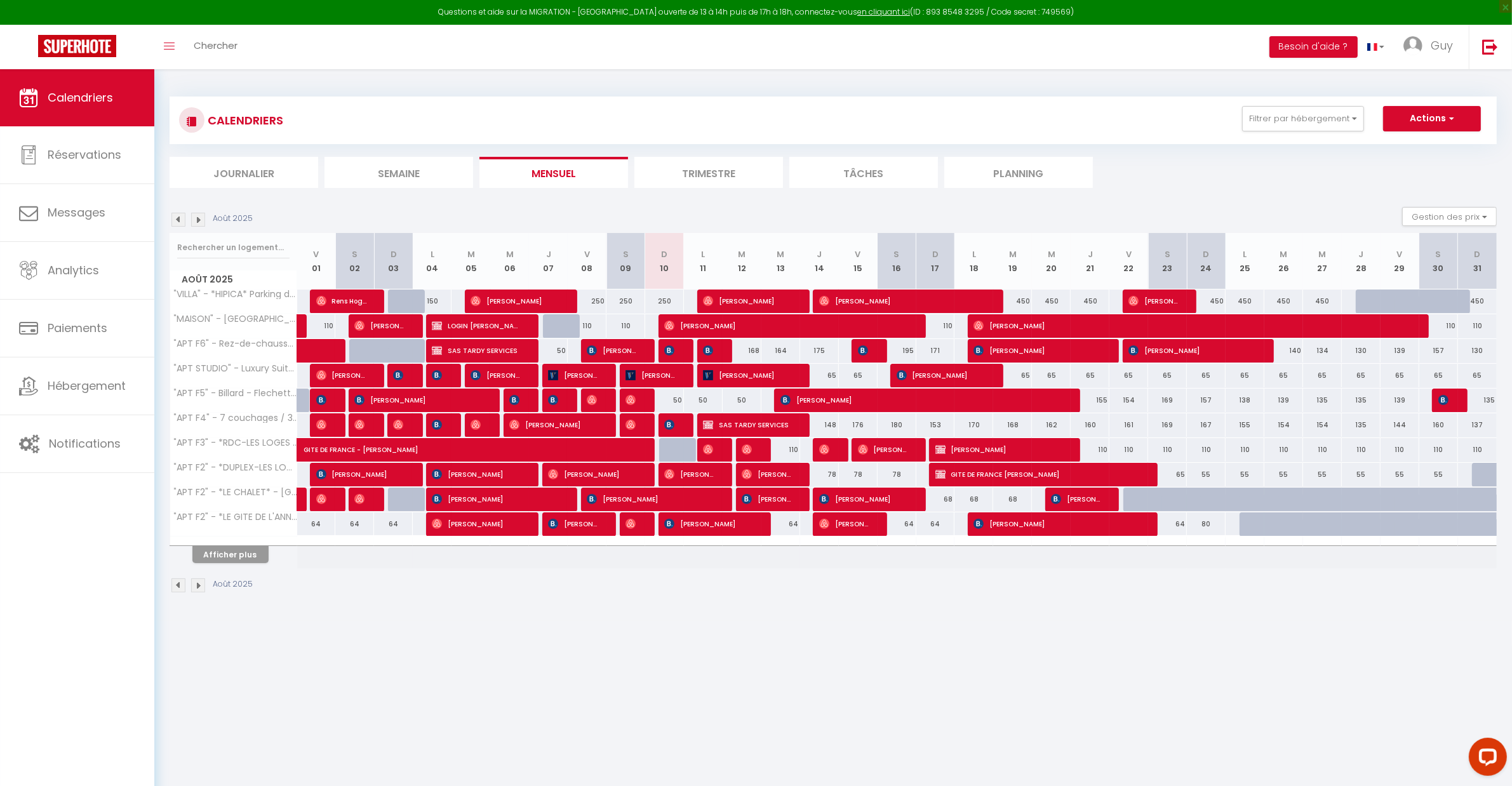
click at [200, 221] on img at bounding box center [198, 220] width 14 height 14
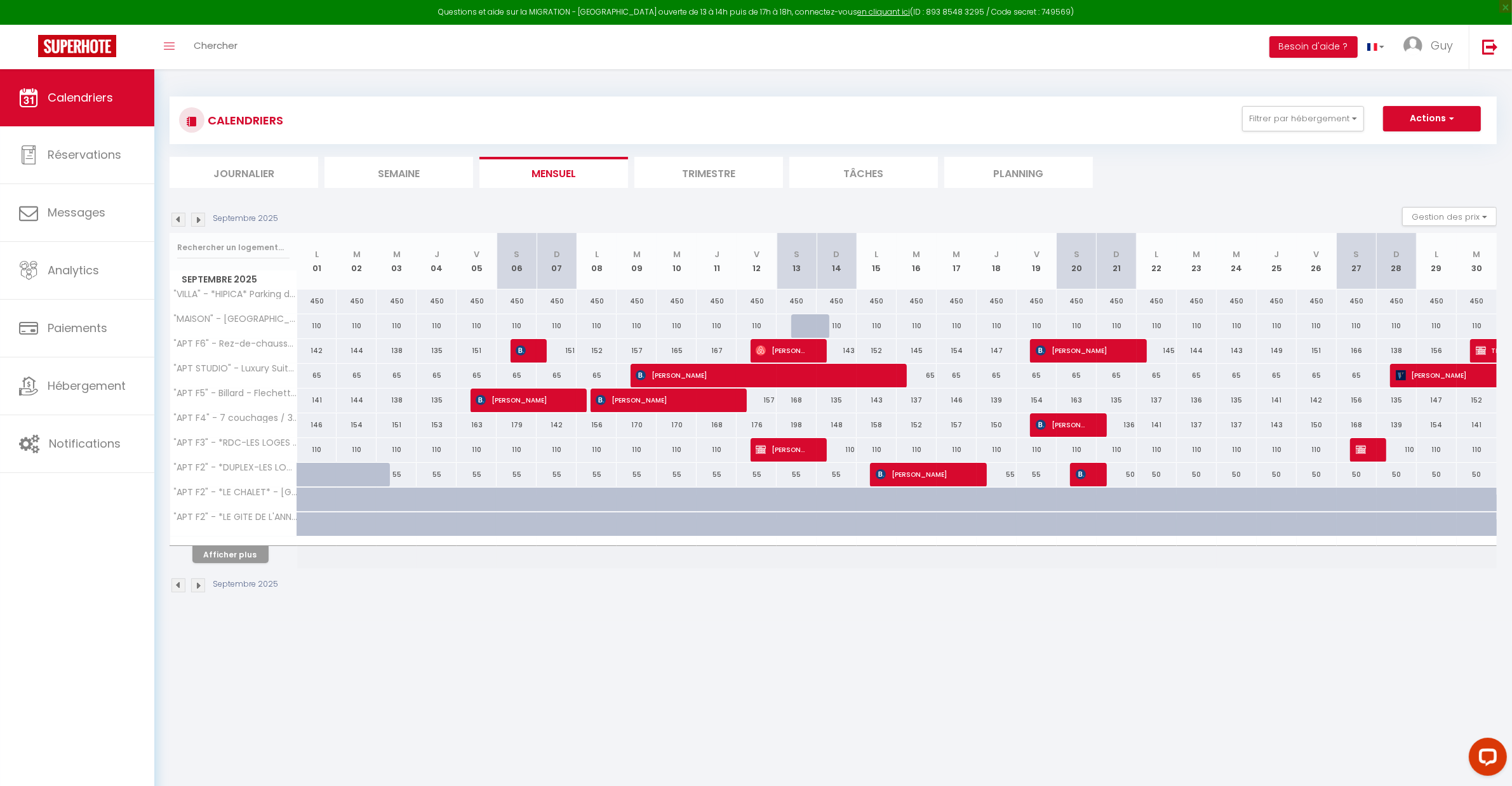
click at [199, 220] on img at bounding box center [198, 220] width 14 height 14
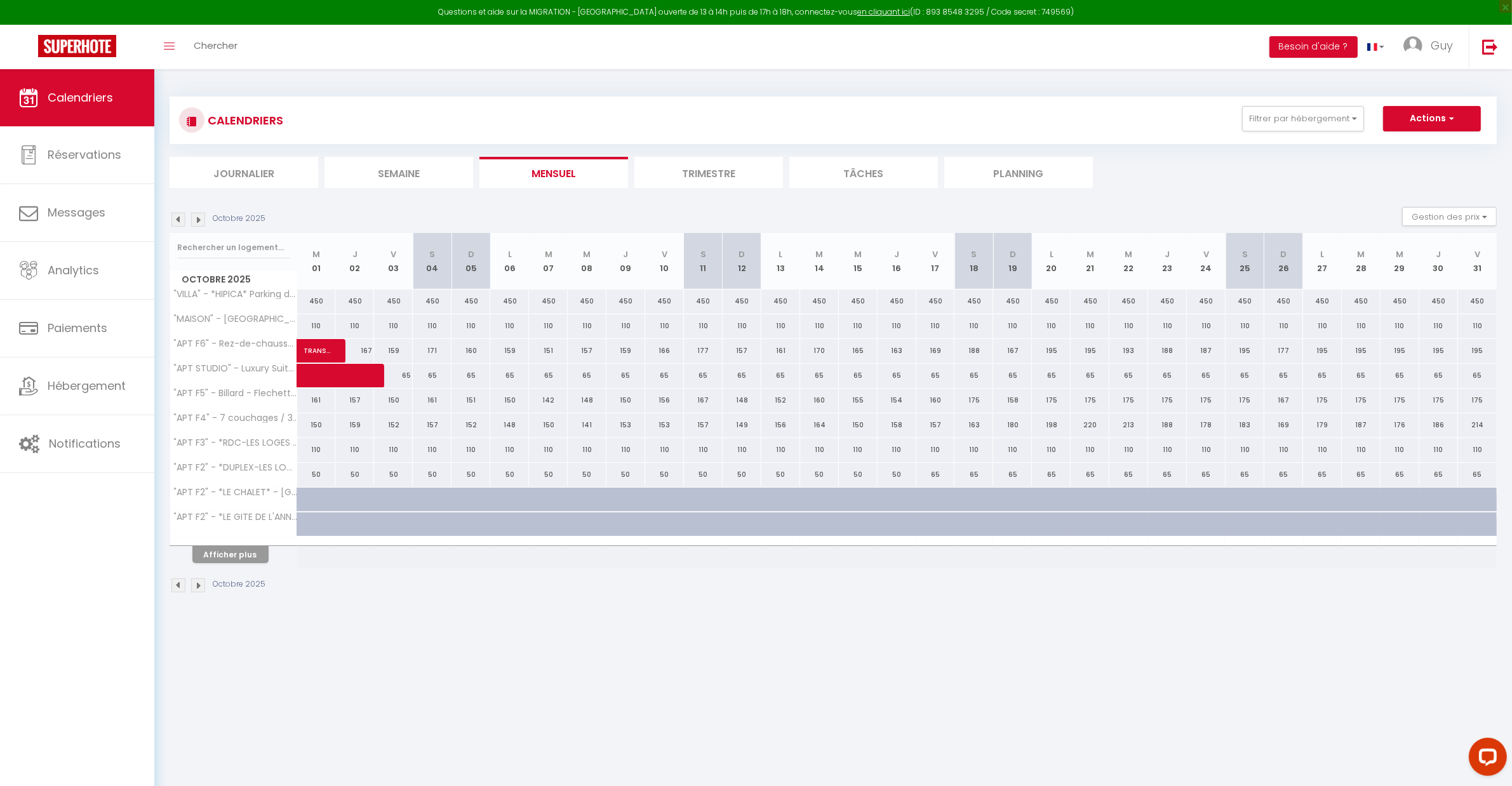
click at [250, 566] on th "Afficher plus" at bounding box center [234, 553] width 127 height 32
click at [250, 553] on button "Afficher plus" at bounding box center [230, 554] width 77 height 17
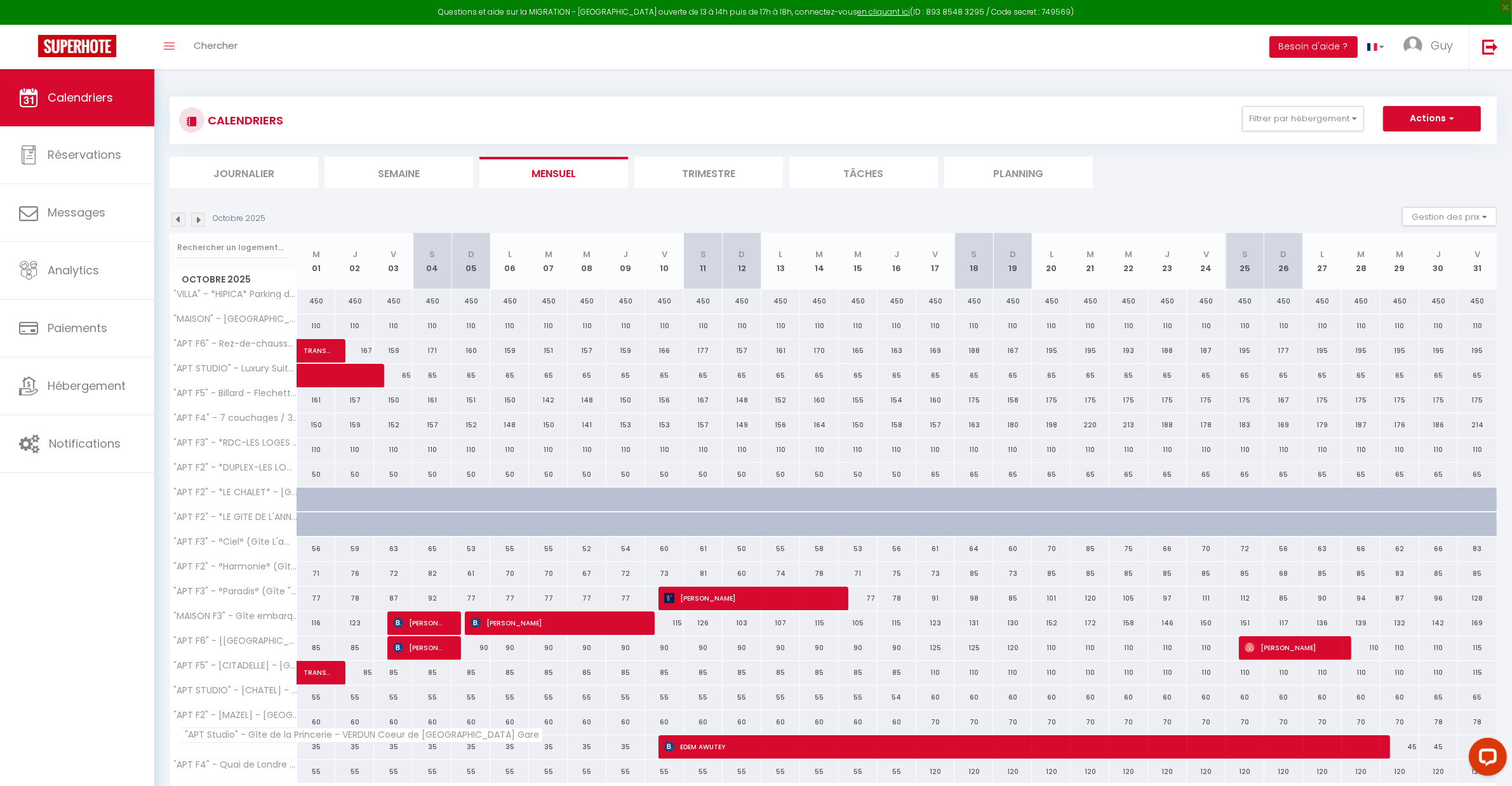
scroll to position [85, 0]
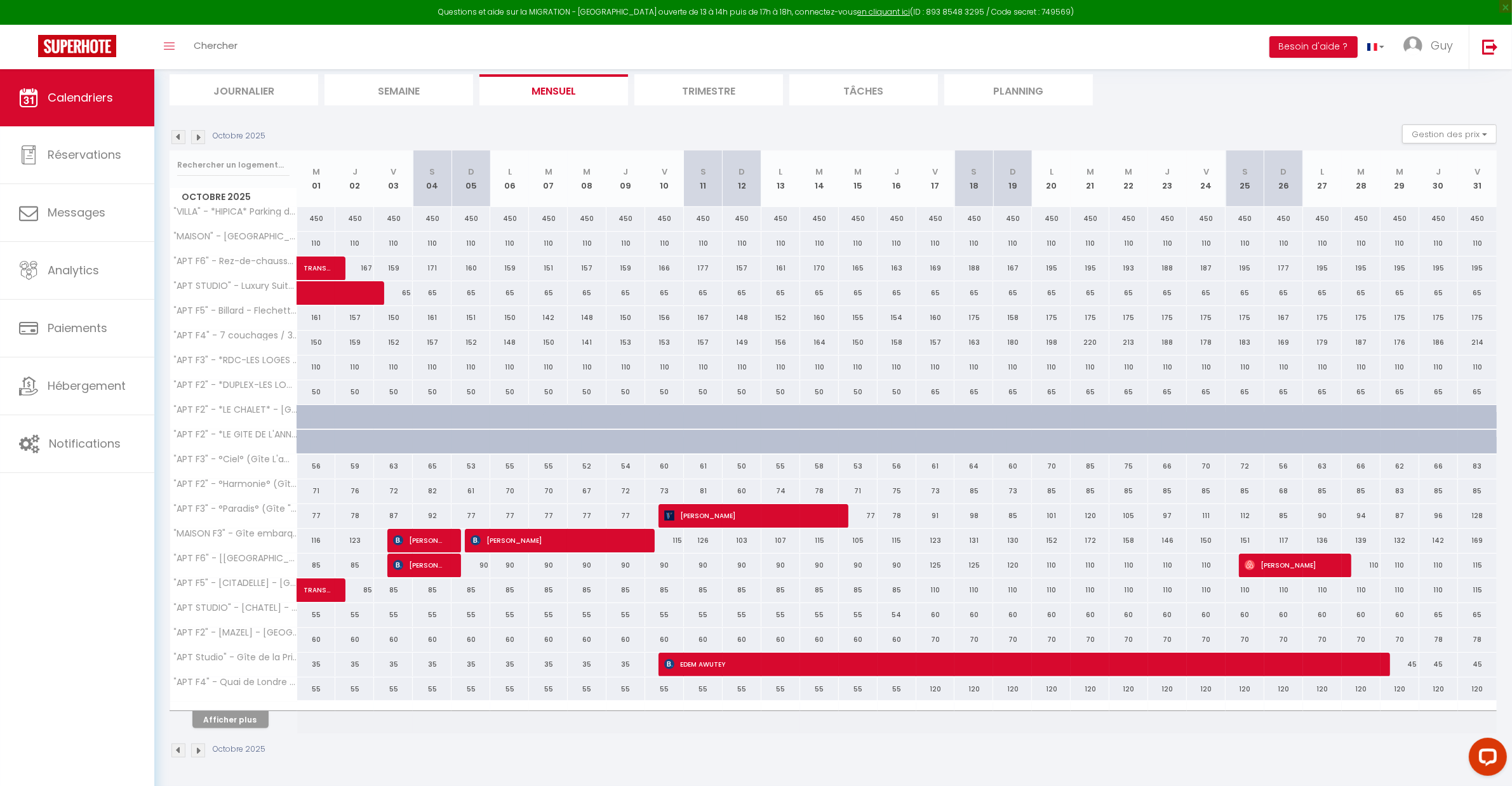
click at [232, 706] on div at bounding box center [234, 706] width 127 height 8
click at [230, 709] on div at bounding box center [234, 706] width 127 height 8
click at [232, 718] on button "Afficher plus" at bounding box center [230, 719] width 77 height 17
select select
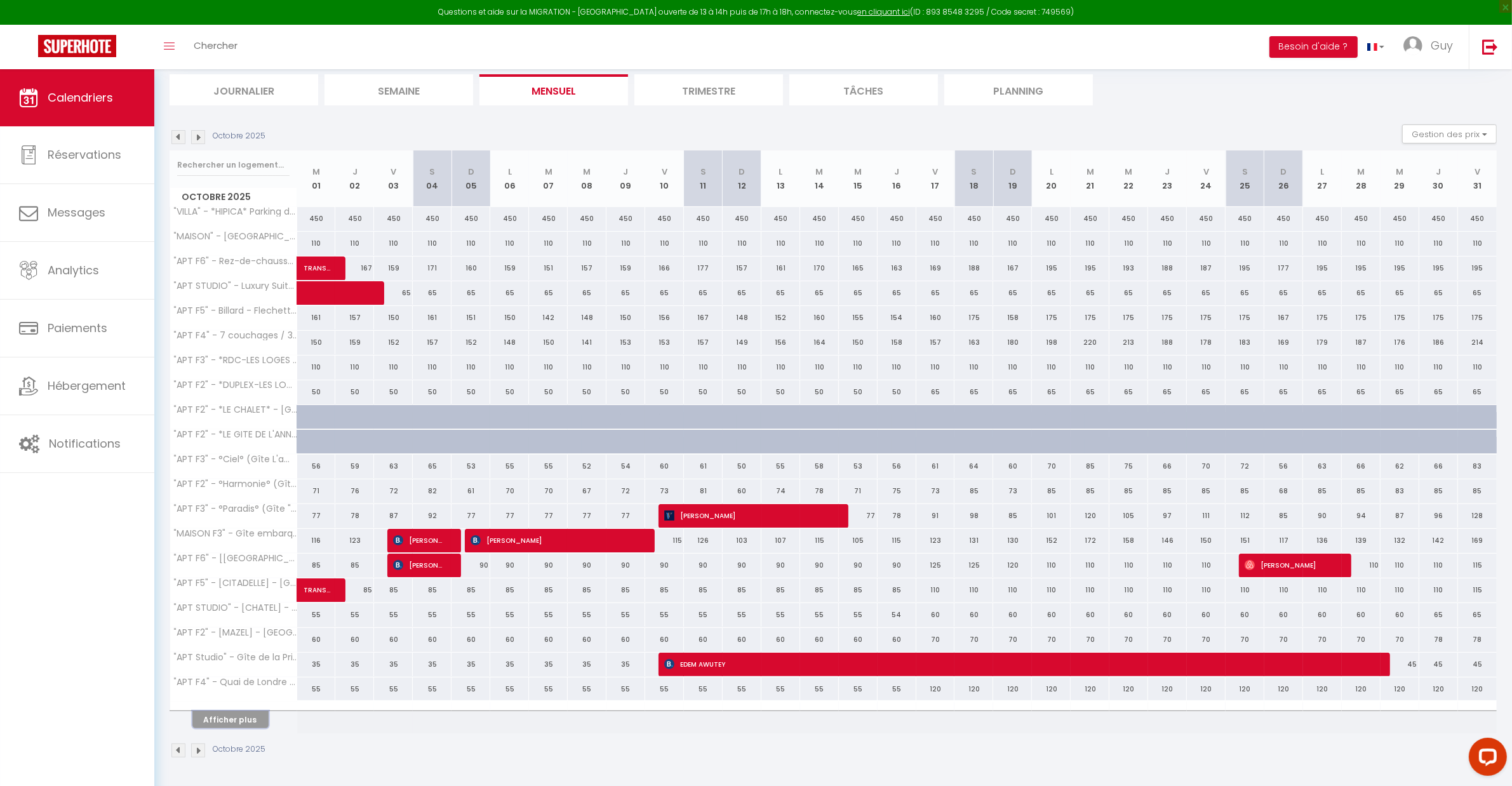
select select
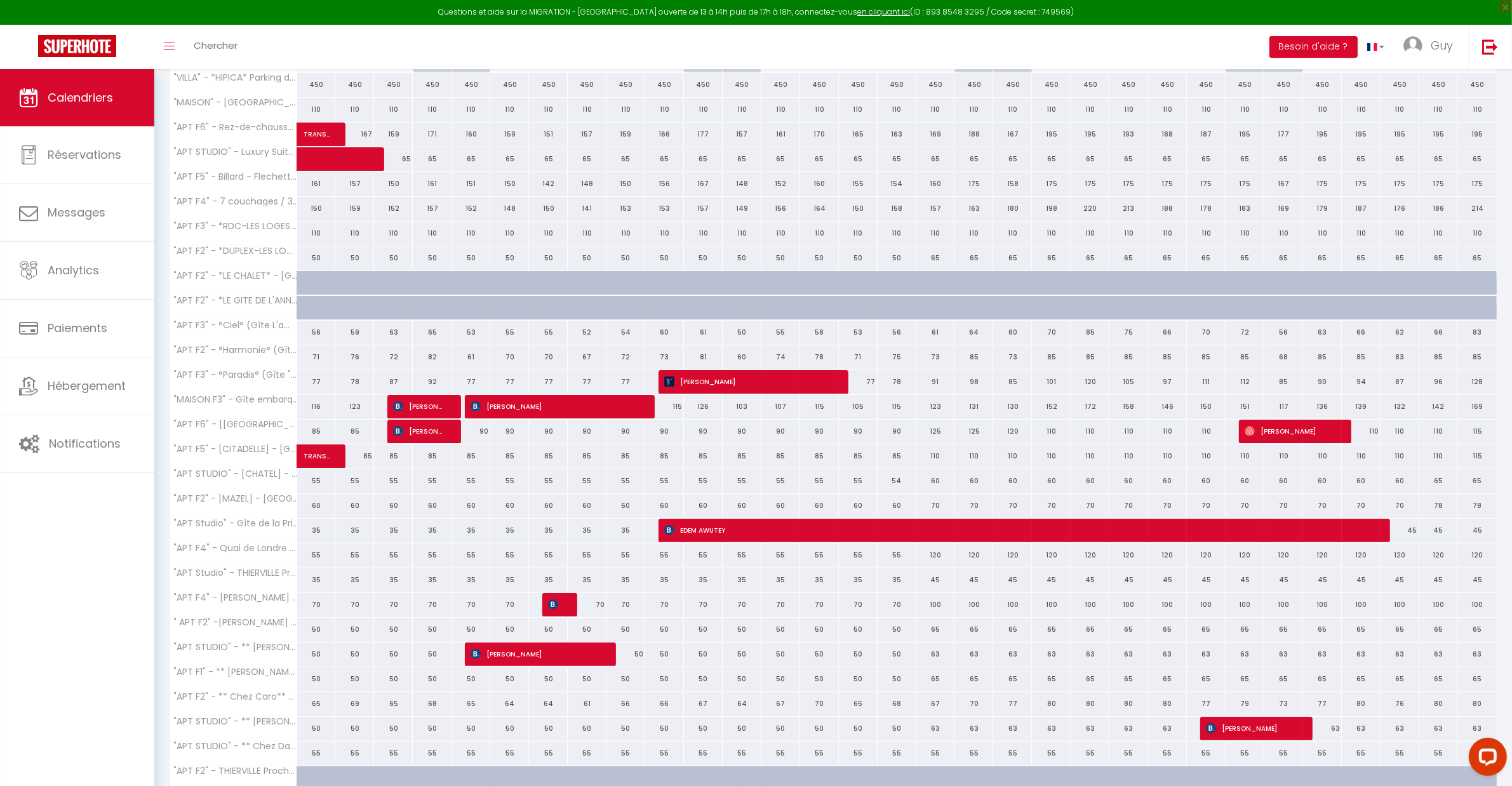
scroll to position [334, 0]
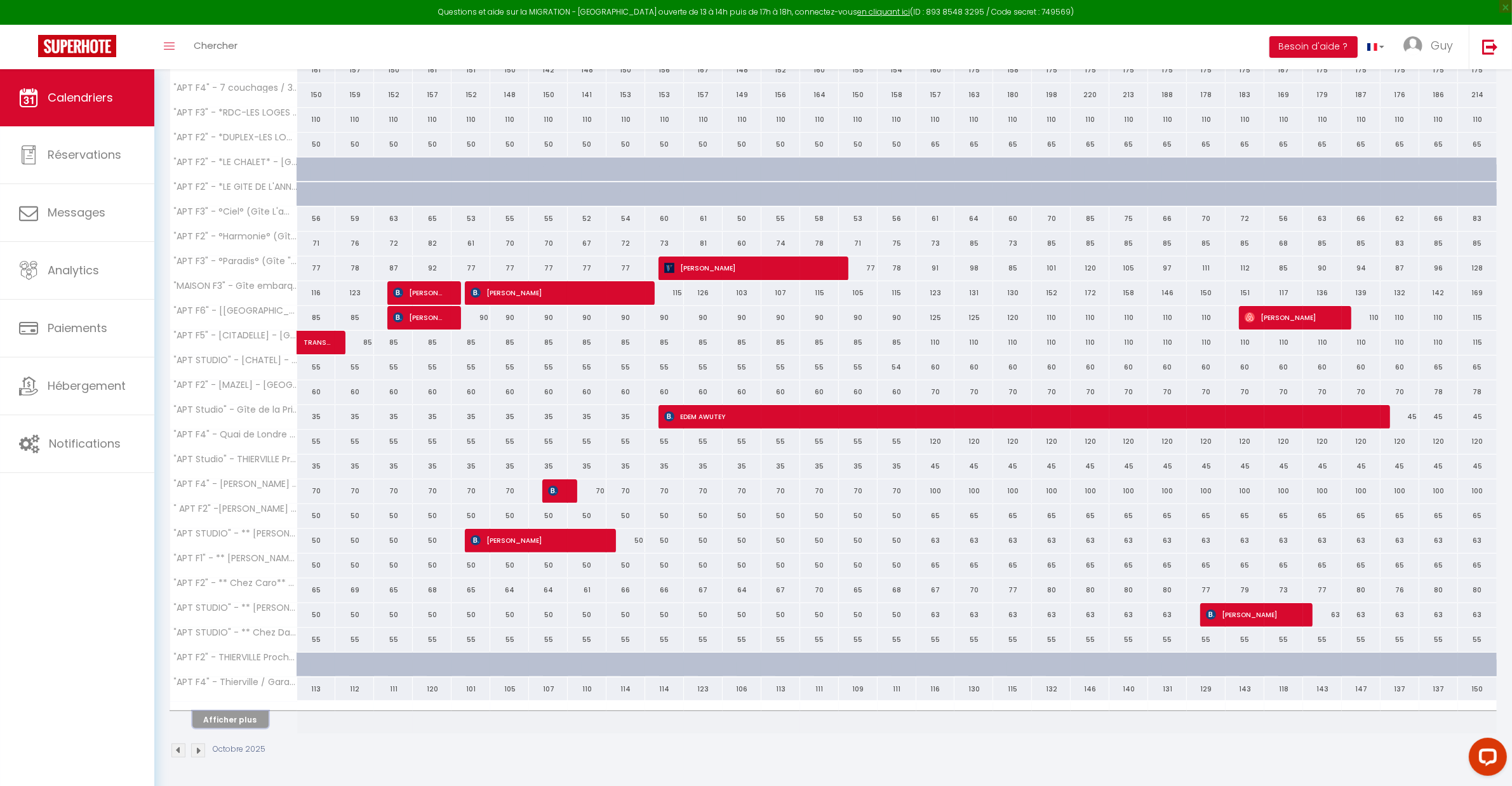
click at [246, 727] on button "Afficher plus" at bounding box center [230, 719] width 77 height 17
select select
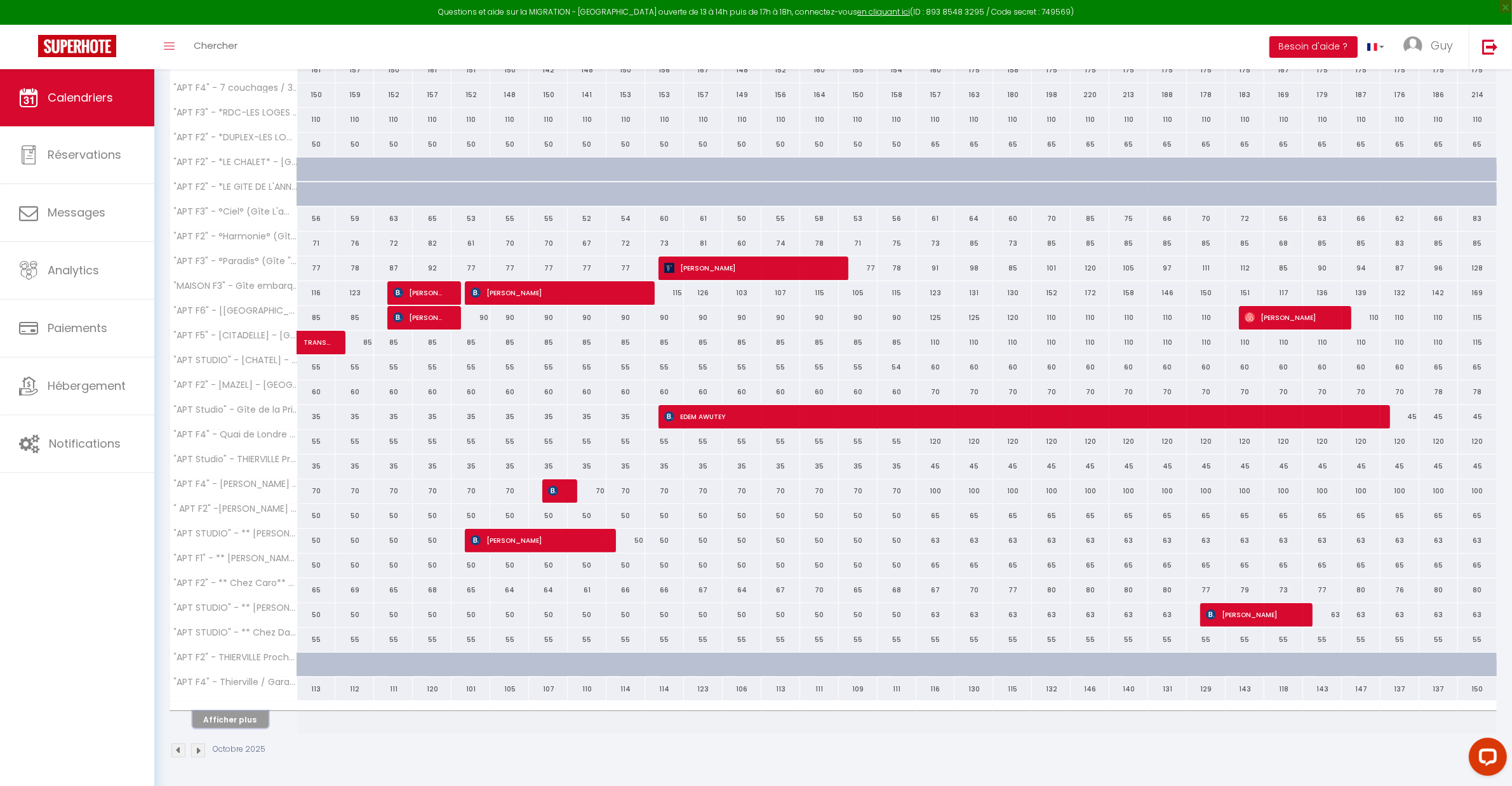
select select
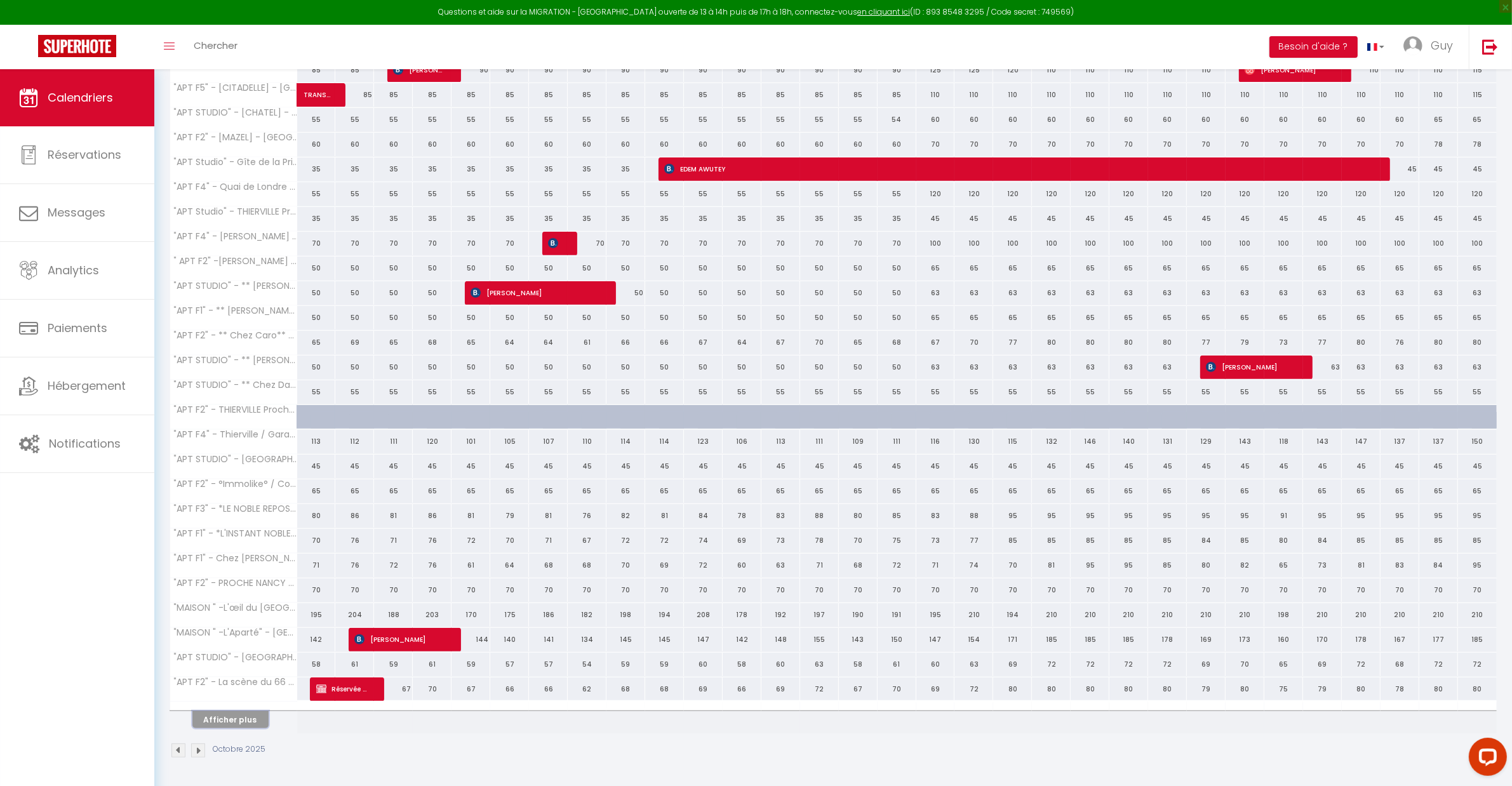
click at [256, 718] on button "Afficher plus" at bounding box center [230, 719] width 77 height 17
select select
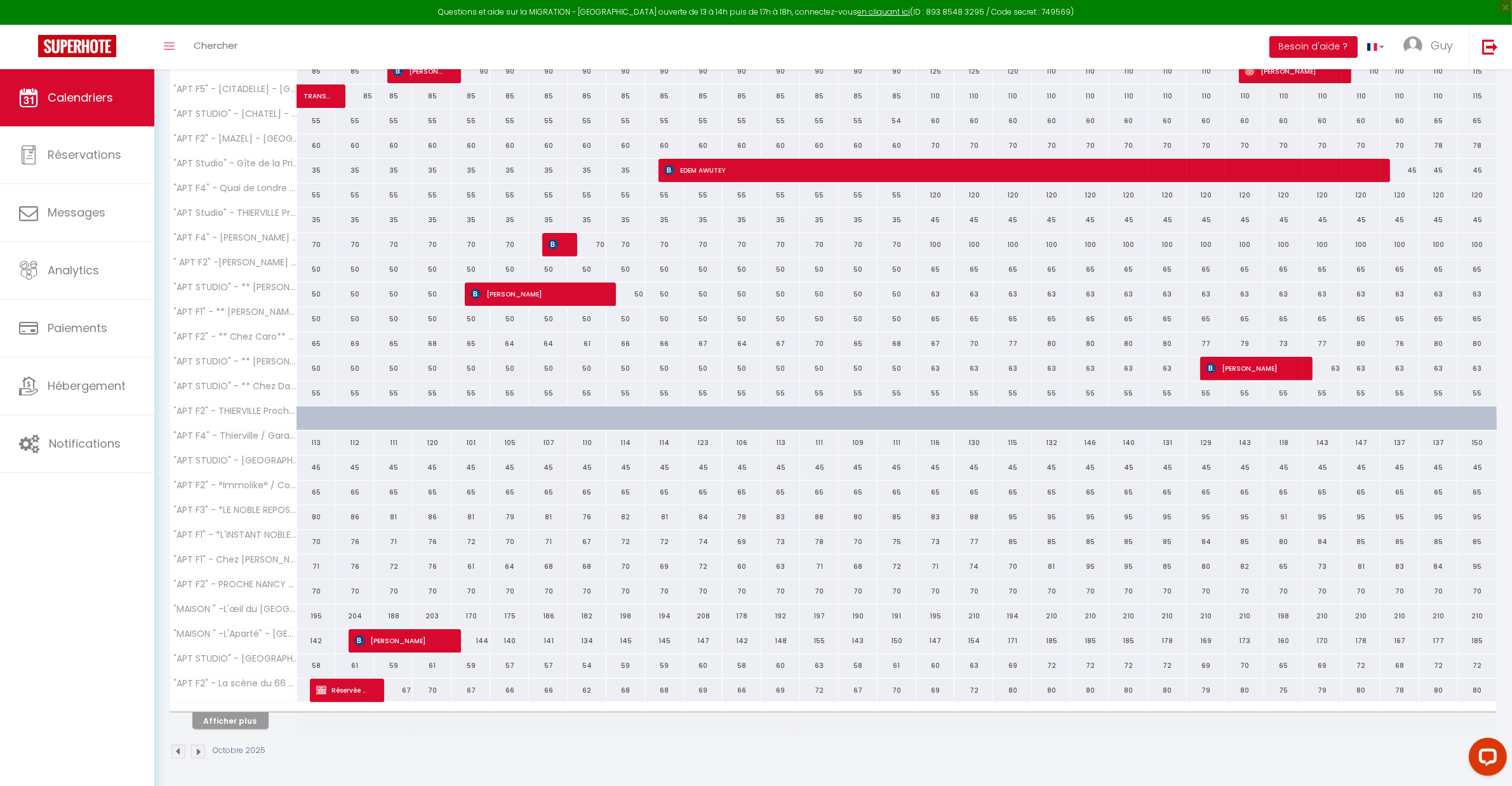
select select
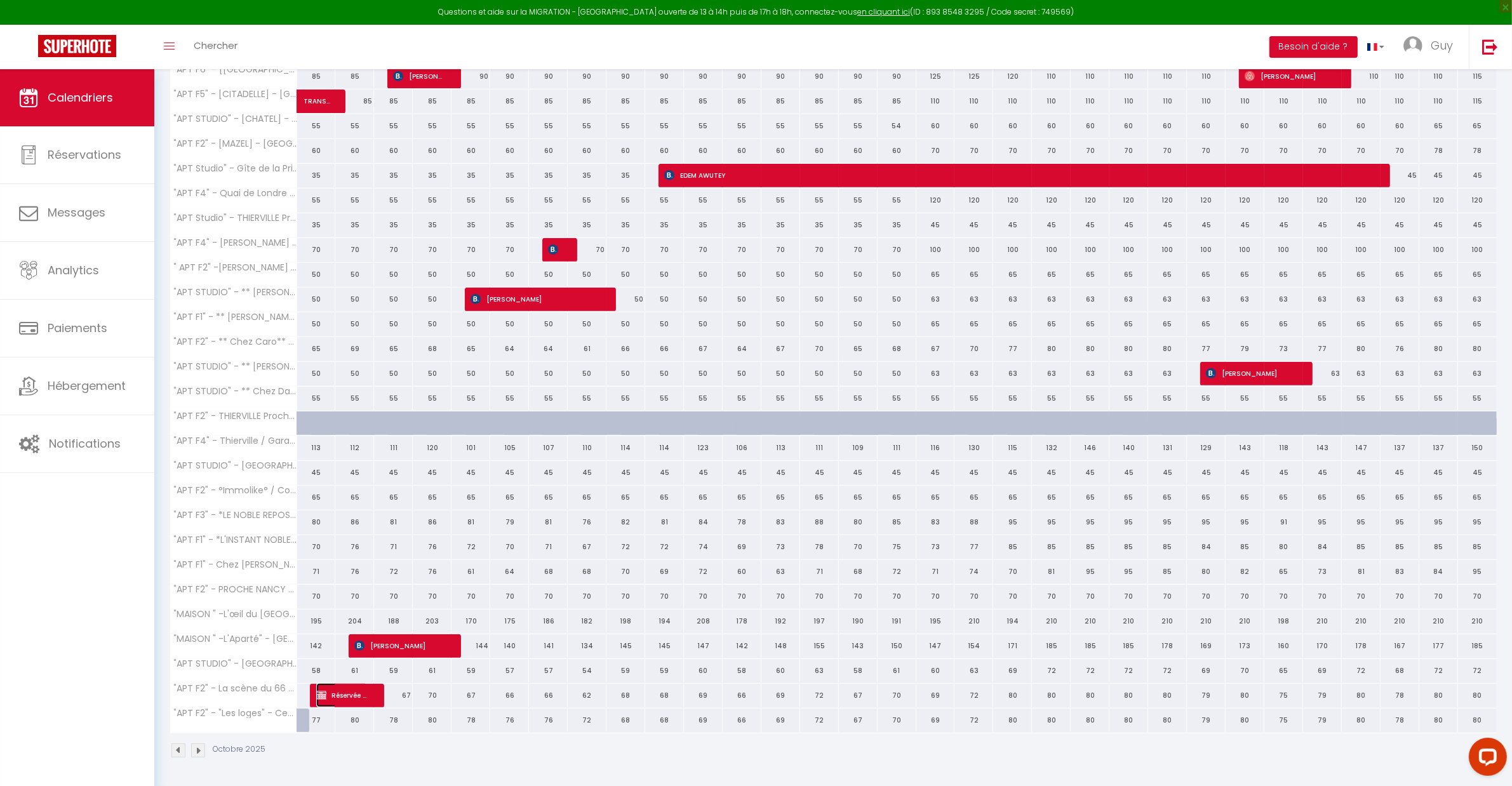
click at [343, 688] on span "Réservée [PERSON_NAME]" at bounding box center [343, 695] width 52 height 24
select select "OK"
select select "KO"
select select "0"
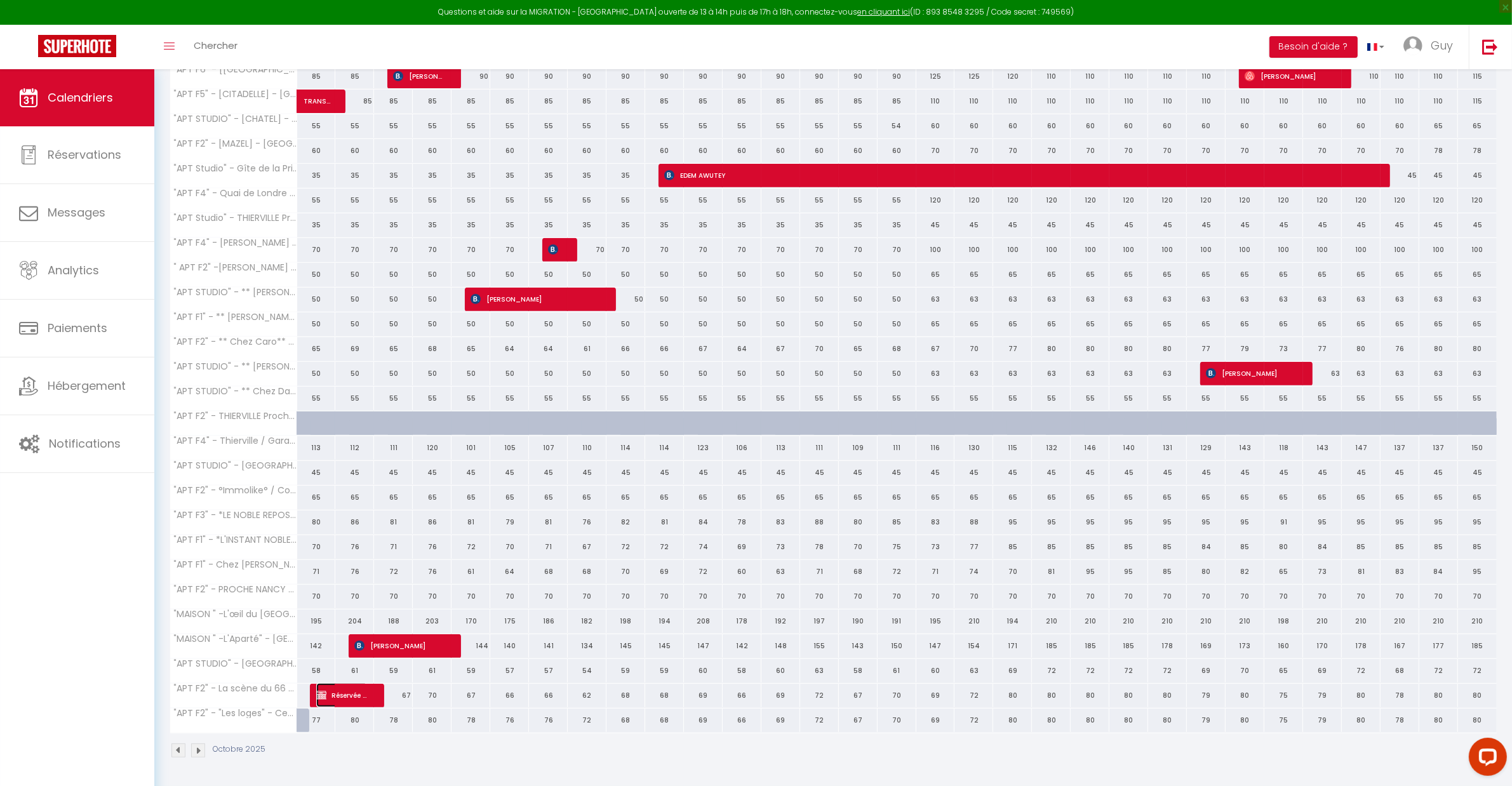
select select "1"
select select
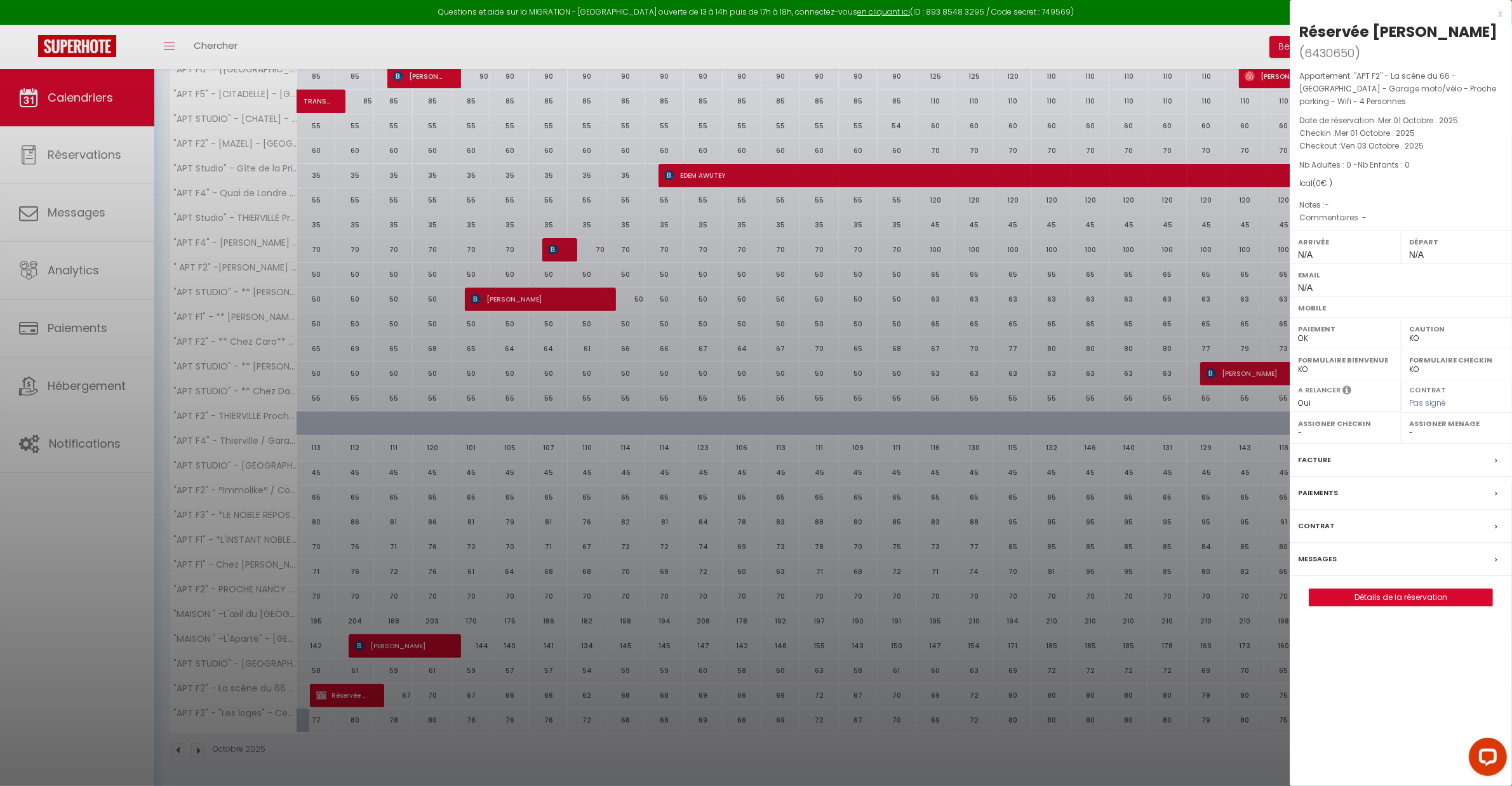
click at [319, 743] on div at bounding box center [756, 393] width 1512 height 786
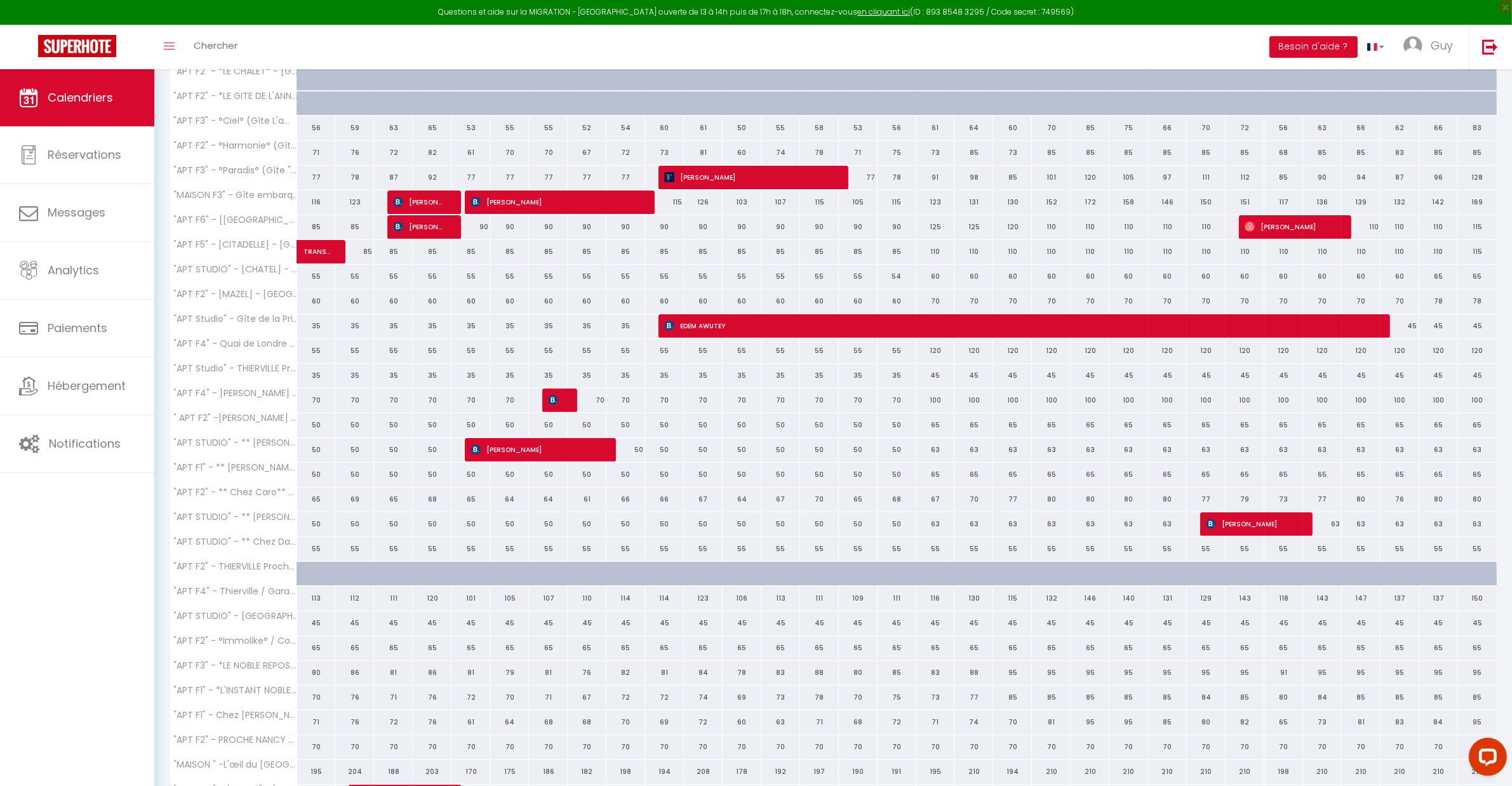
scroll to position [476, 0]
